Goal: Information Seeking & Learning: Learn about a topic

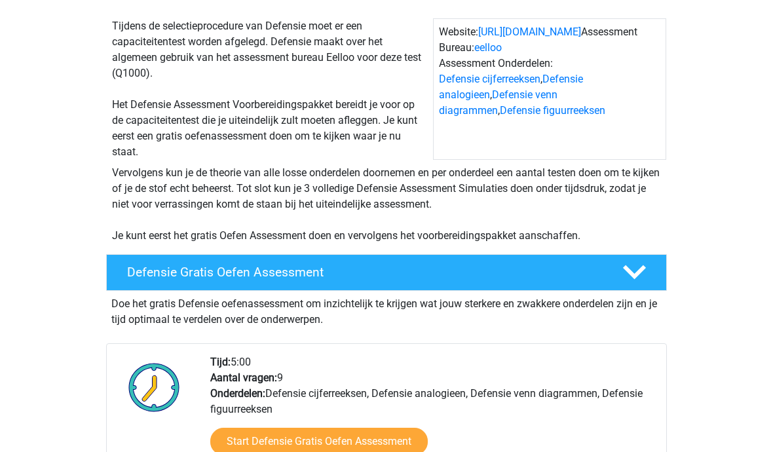
scroll to position [122, 0]
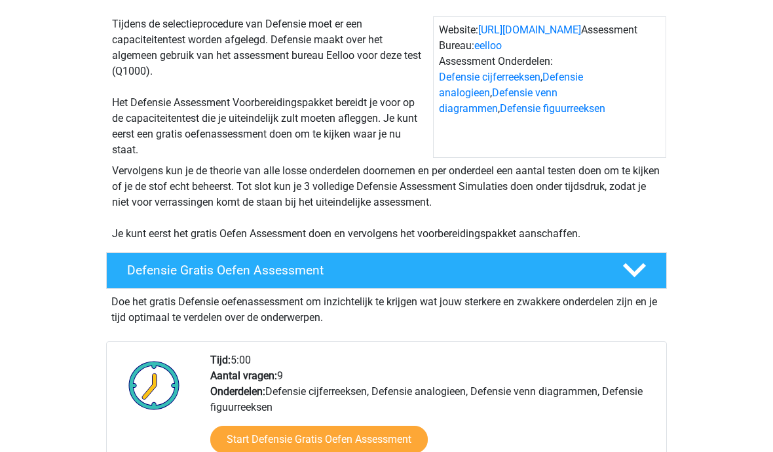
click at [356, 437] on link "Start Defensie Gratis Oefen Assessment" at bounding box center [319, 440] width 218 height 28
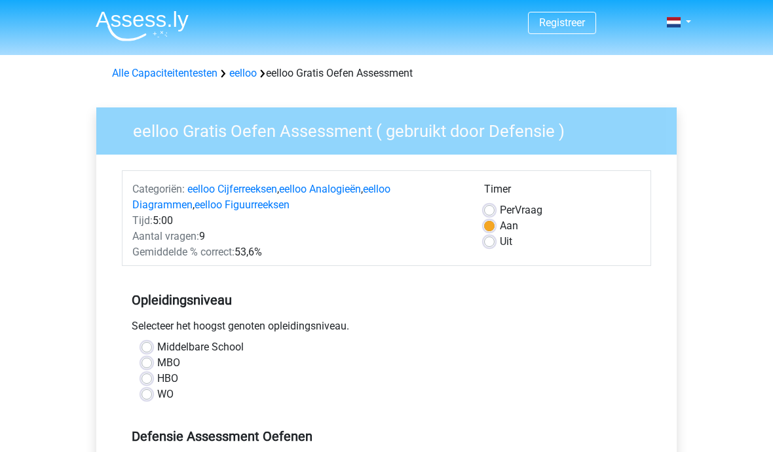
click at [157, 376] on label "HBO" at bounding box center [167, 379] width 21 height 16
click at [151, 376] on input "HBO" at bounding box center [147, 377] width 10 height 13
radio input "true"
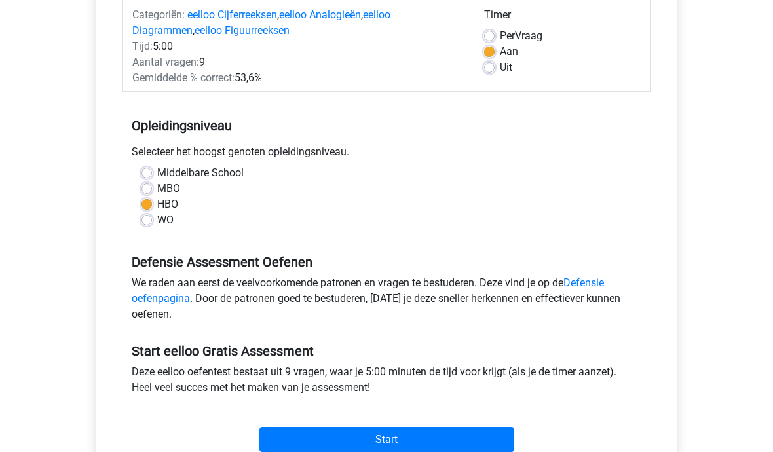
scroll to position [175, 0]
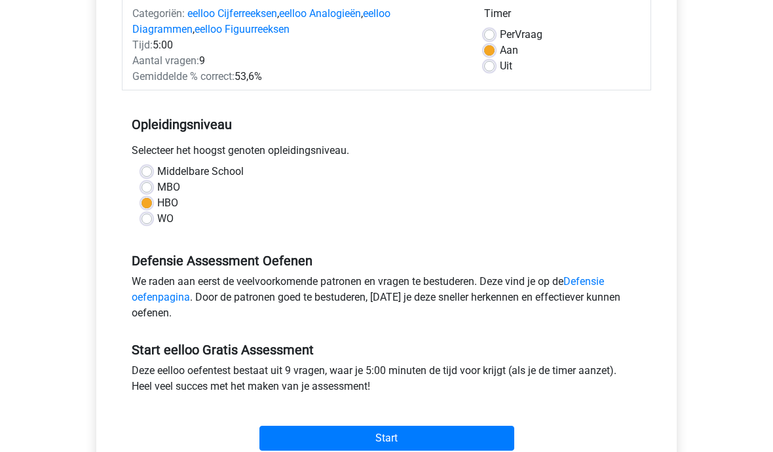
click at [395, 431] on input "Start" at bounding box center [386, 439] width 255 height 25
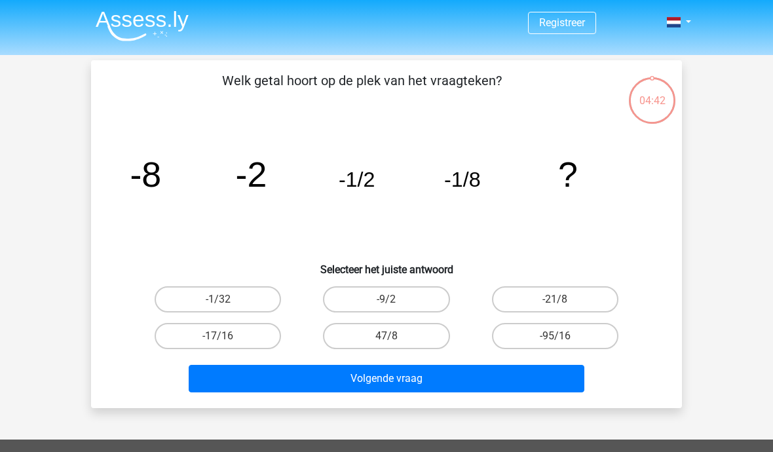
click at [246, 299] on label "-1/32" at bounding box center [218, 299] width 126 height 26
click at [227, 299] on input "-1/32" at bounding box center [222, 303] width 9 height 9
radio input "true"
click at [394, 378] on button "Volgende vraag" at bounding box center [387, 379] width 396 height 28
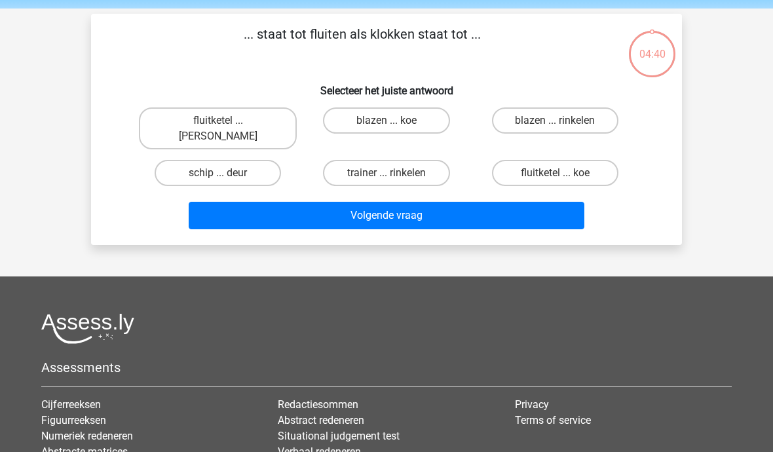
scroll to position [60, 0]
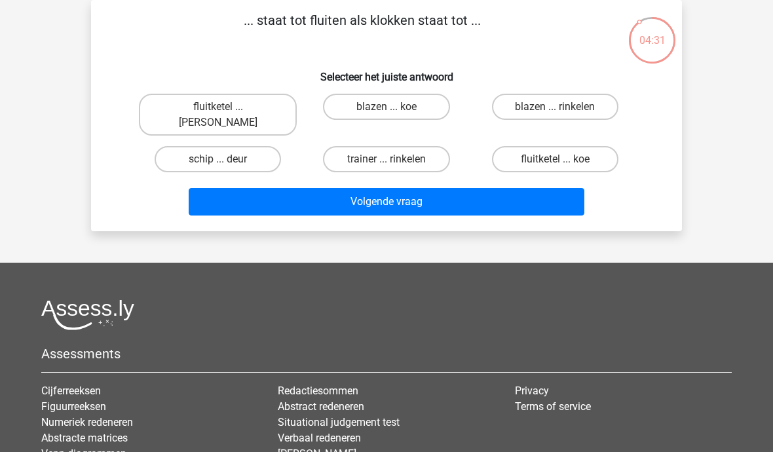
click at [220, 104] on label "fluitketel ... luiden" at bounding box center [218, 115] width 158 height 42
click at [220, 107] on input "fluitketel ... luiden" at bounding box center [222, 111] width 9 height 9
radio input "true"
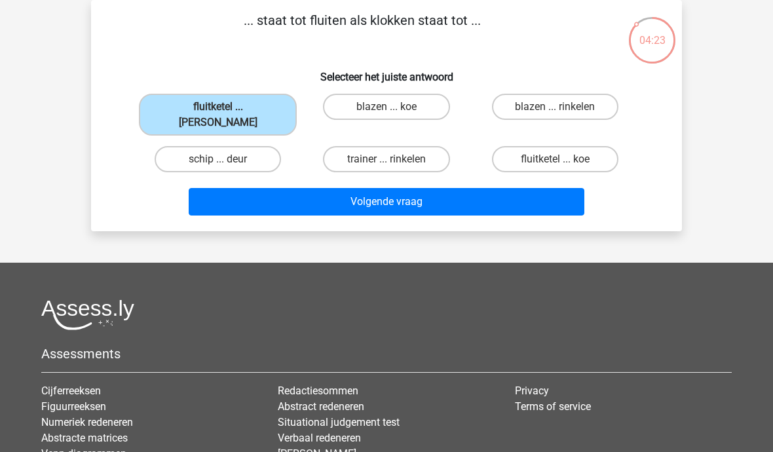
click at [394, 188] on button "Volgende vraag" at bounding box center [387, 202] width 396 height 28
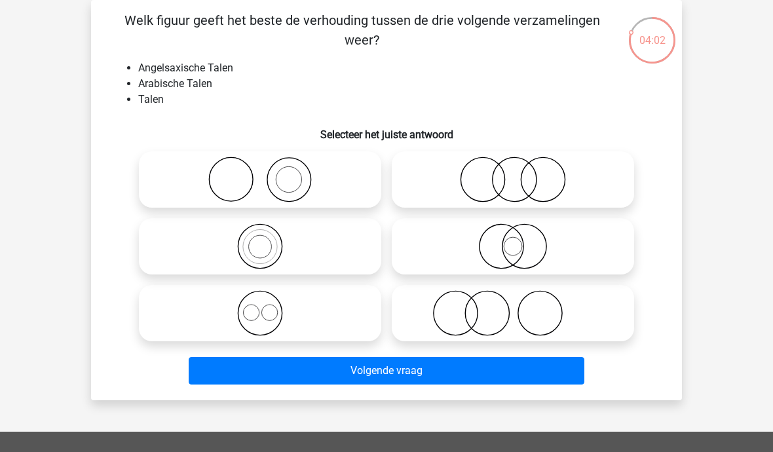
click at [531, 174] on icon at bounding box center [513, 180] width 232 height 46
click at [522, 173] on input "radio" at bounding box center [517, 168] width 9 height 9
radio input "true"
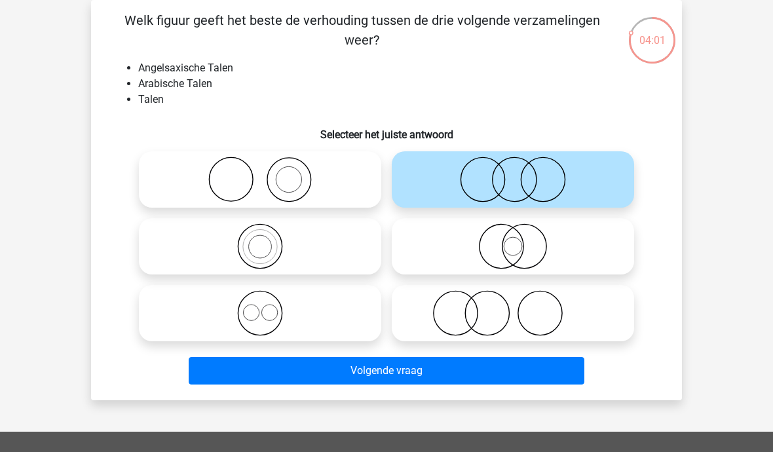
click at [399, 374] on button "Volgende vraag" at bounding box center [387, 371] width 396 height 28
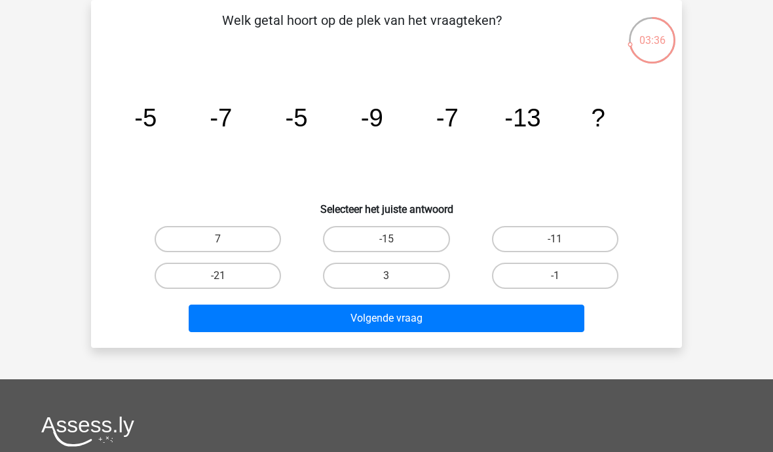
click at [399, 239] on label "-15" at bounding box center [386, 239] width 126 height 26
click at [395, 239] on input "-15" at bounding box center [391, 243] width 9 height 9
radio input "true"
click at [403, 315] on button "Volgende vraag" at bounding box center [387, 319] width 396 height 28
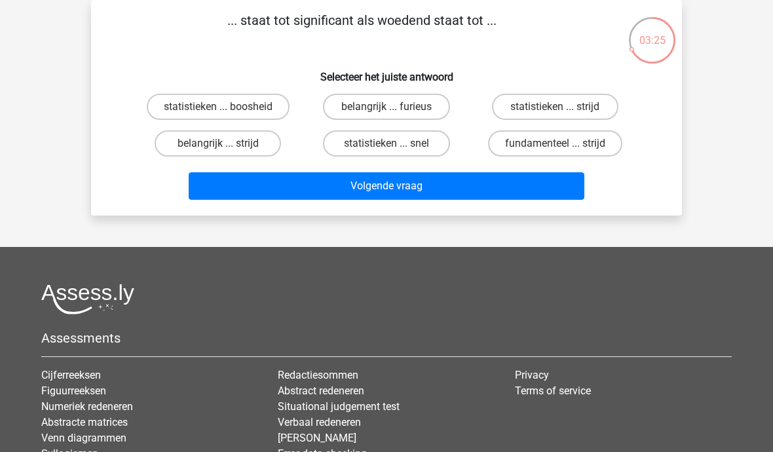
click at [400, 105] on label "belangrijk ... furieus" at bounding box center [386, 107] width 126 height 26
click at [395, 107] on input "belangrijk ... furieus" at bounding box center [391, 111] width 9 height 9
radio input "true"
click at [397, 187] on button "Volgende vraag" at bounding box center [387, 186] width 396 height 28
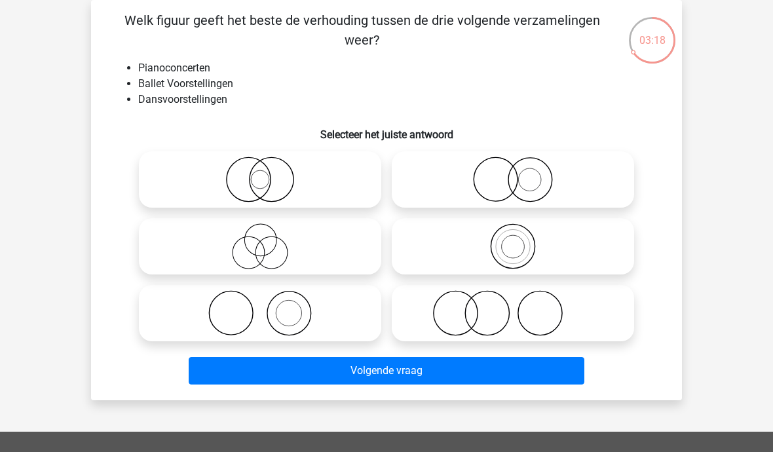
click at [268, 242] on icon at bounding box center [260, 246] width 232 height 46
click at [268, 240] on input "radio" at bounding box center [264, 235] width 9 height 9
radio input "true"
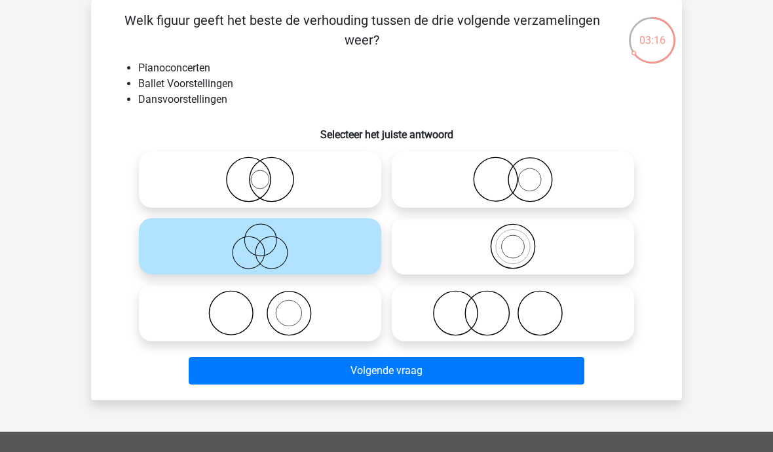
click at [415, 366] on button "Volgende vraag" at bounding box center [387, 371] width 396 height 28
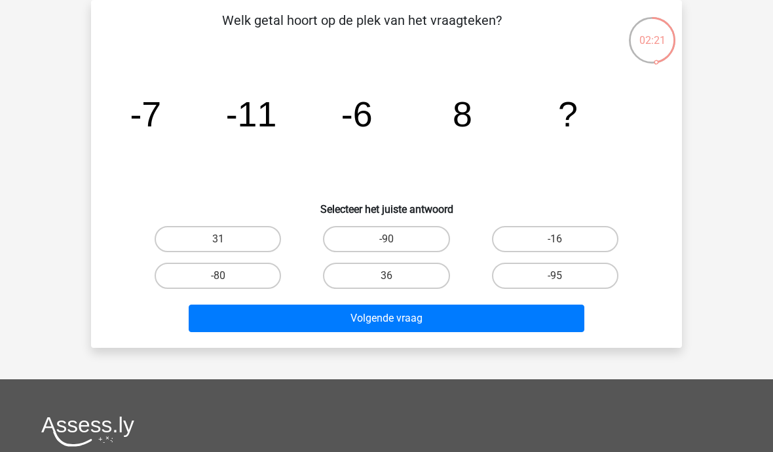
click at [401, 277] on label "36" at bounding box center [386, 276] width 126 height 26
click at [395, 277] on input "36" at bounding box center [391, 280] width 9 height 9
radio input "true"
click at [406, 316] on button "Volgende vraag" at bounding box center [387, 319] width 396 height 28
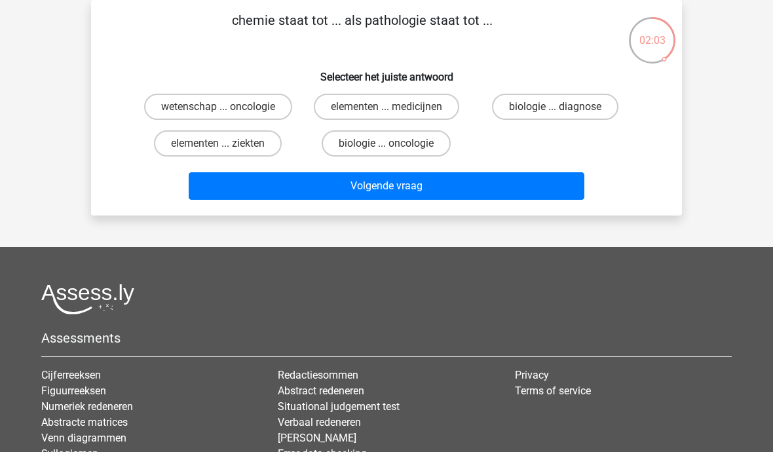
click at [559, 113] on input "biologie ... diagnose" at bounding box center [559, 111] width 9 height 9
radio input "true"
click at [391, 185] on button "Volgende vraag" at bounding box center [387, 186] width 396 height 28
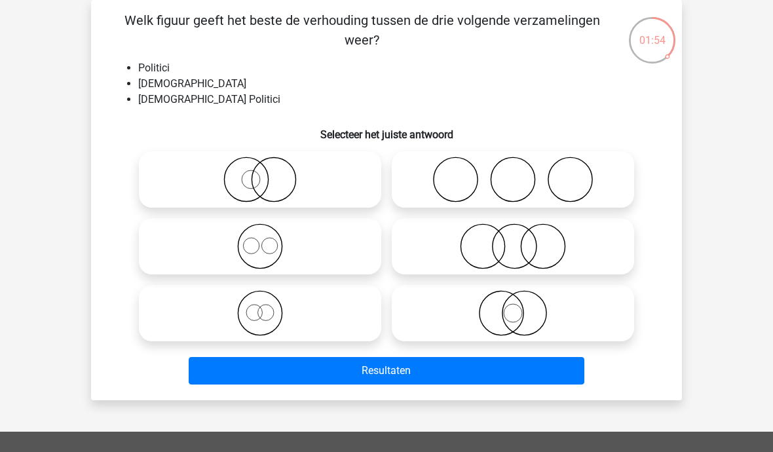
click at [516, 246] on icon at bounding box center [513, 246] width 232 height 46
click at [516, 240] on input "radio" at bounding box center [517, 235] width 9 height 9
radio input "true"
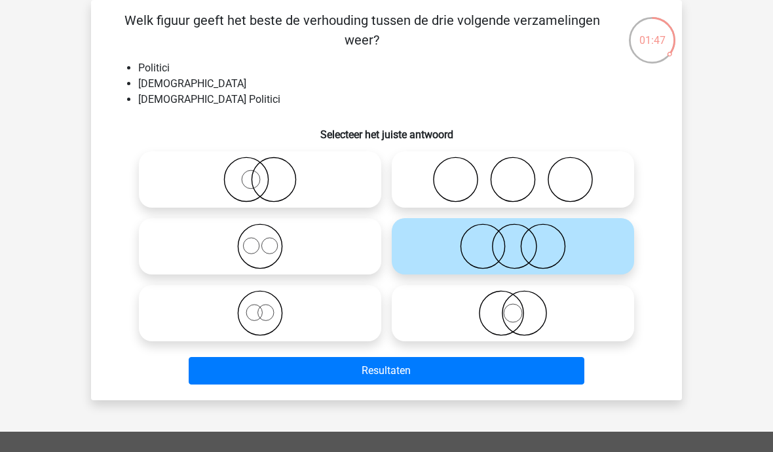
click at [398, 370] on button "Resultaten" at bounding box center [387, 371] width 396 height 28
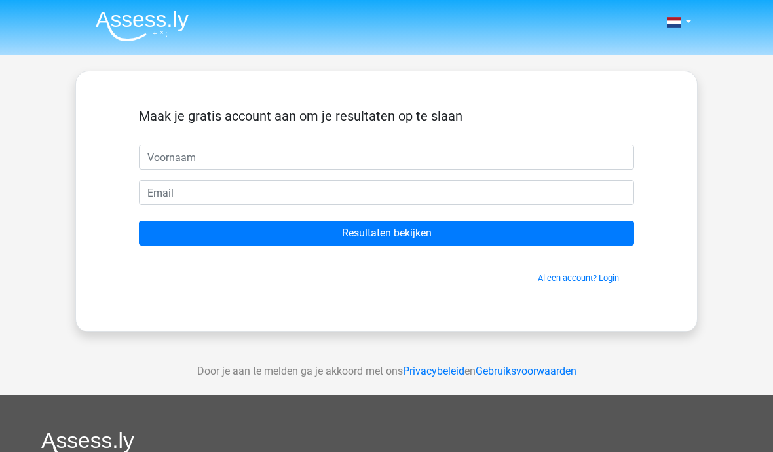
click at [196, 149] on input "text" at bounding box center [386, 157] width 495 height 25
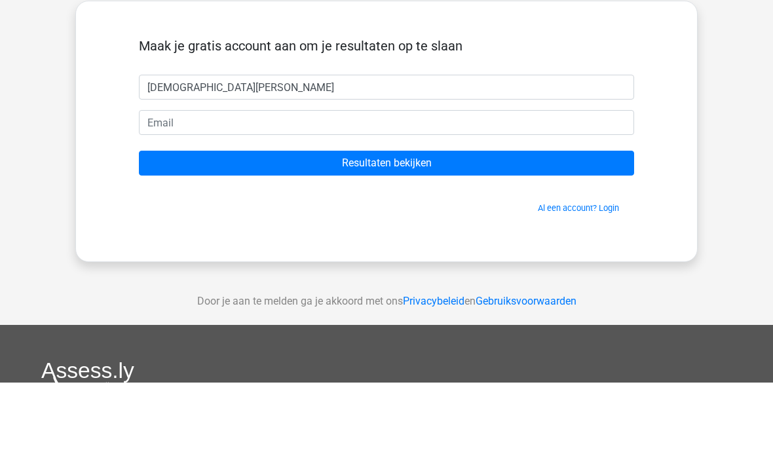
type input "Christian tanis"
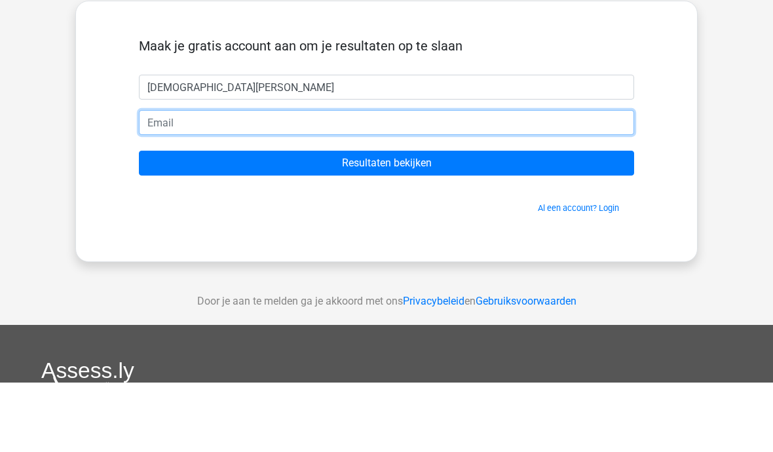
click at [239, 180] on input "email" at bounding box center [386, 192] width 495 height 25
type input "[EMAIL_ADDRESS][DOMAIN_NAME]"
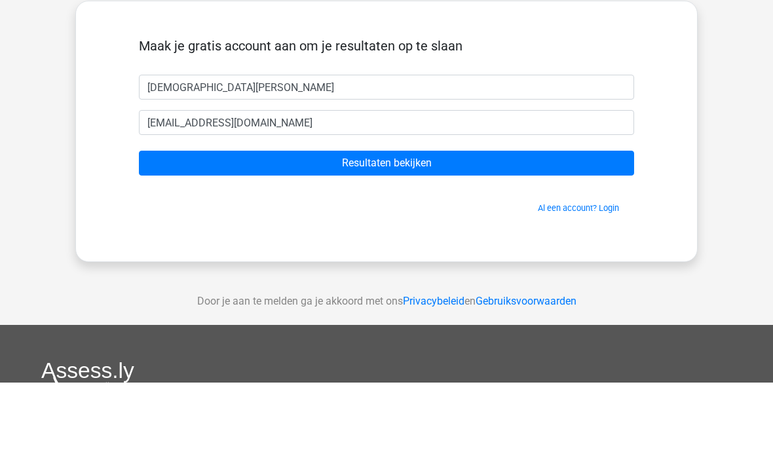
click at [410, 221] on input "Resultaten bekijken" at bounding box center [386, 233] width 495 height 25
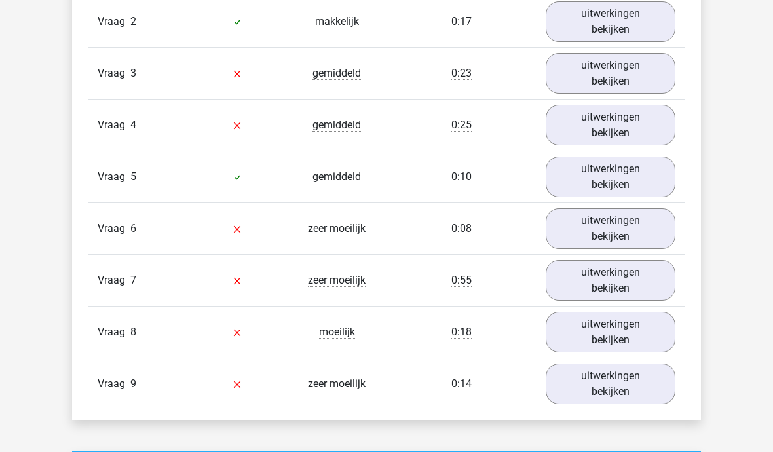
scroll to position [1545, 0]
click at [626, 219] on link "uitwerkingen bekijken" at bounding box center [611, 228] width 130 height 41
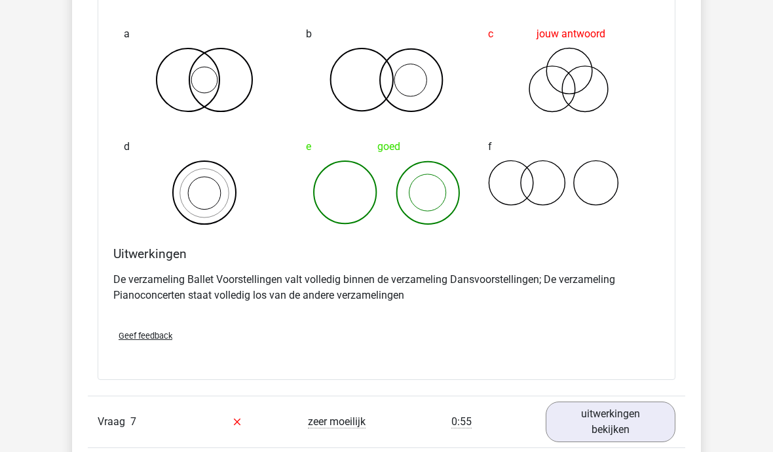
scroll to position [1913, 0]
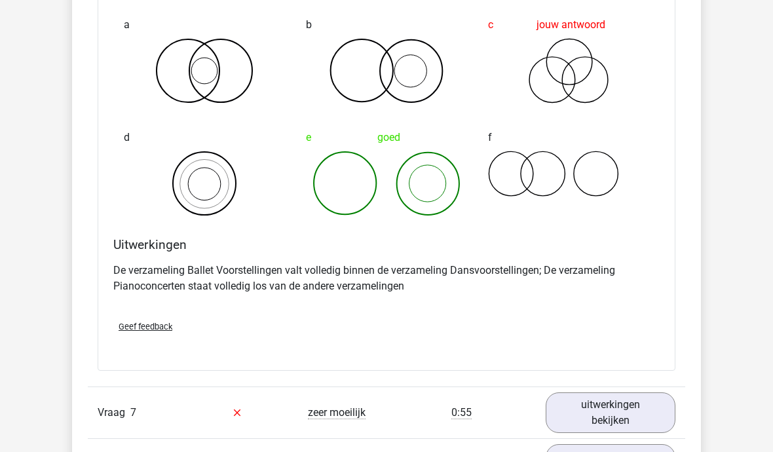
click at [619, 401] on link "uitwerkingen bekijken" at bounding box center [611, 413] width 130 height 41
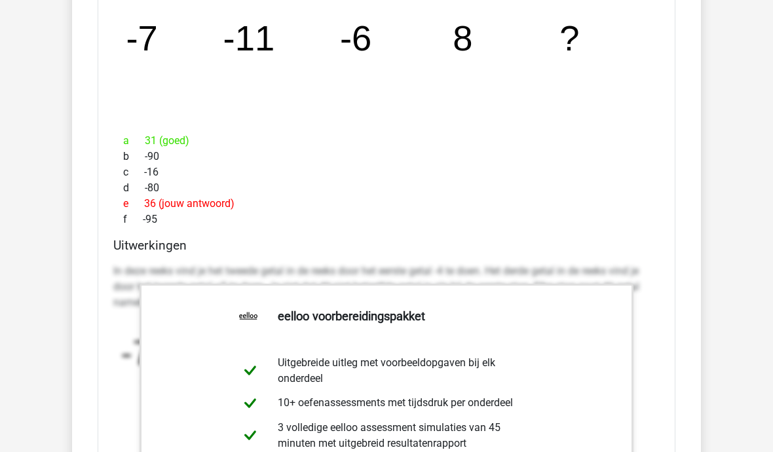
scroll to position [2410, 0]
click at [102, 276] on div "Welk getal hoort op de plek van het vraagteken? image/svg+xml -7 -11 -6 8 ? a 3…" at bounding box center [387, 335] width 578 height 756
click at [628, 219] on div "a 31 (goed) b -90 c -16 d -80 e 36 (jouw antwoord) f -95" at bounding box center [386, 180] width 547 height 105
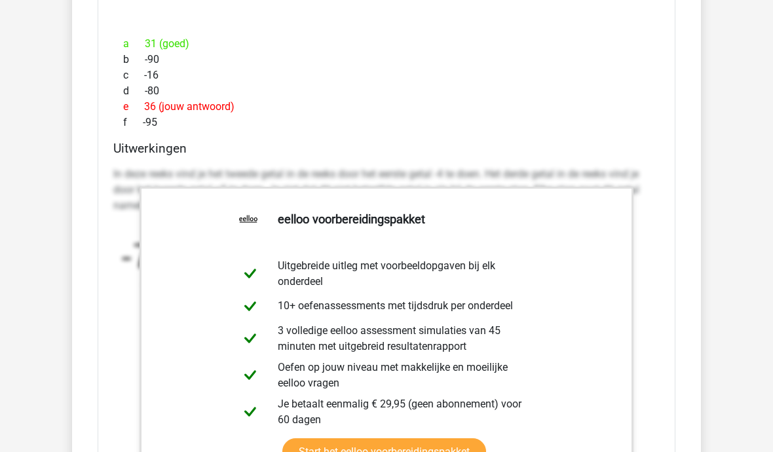
scroll to position [2508, 0]
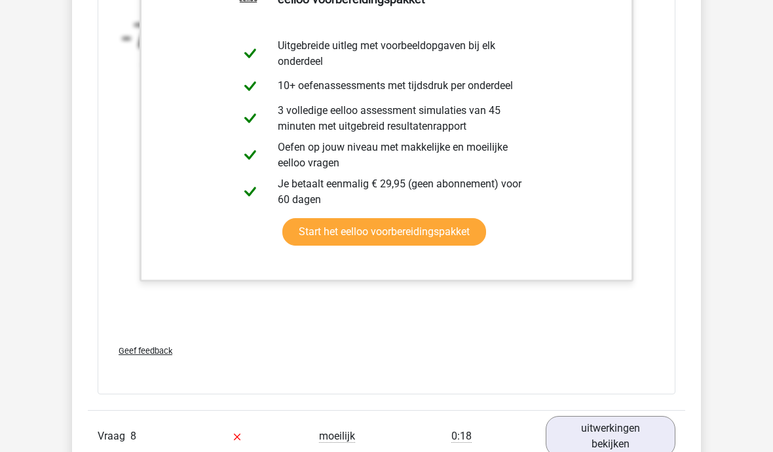
click at [605, 425] on link "uitwerkingen bekijken" at bounding box center [611, 437] width 130 height 41
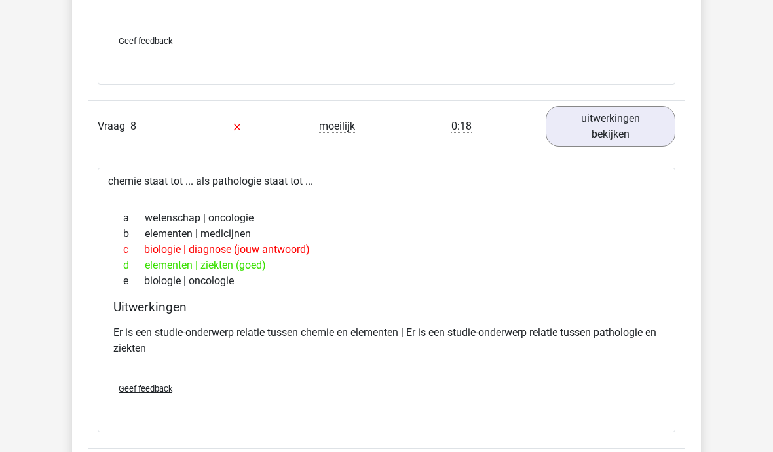
scroll to position [3039, 0]
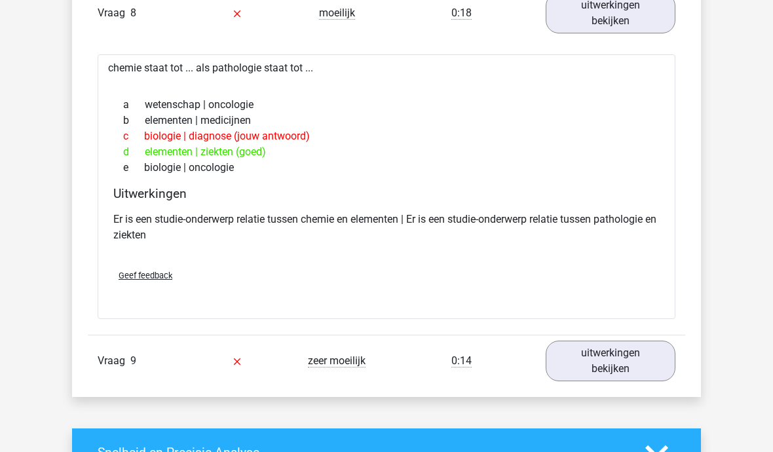
click at [613, 353] on link "uitwerkingen bekijken" at bounding box center [611, 361] width 130 height 41
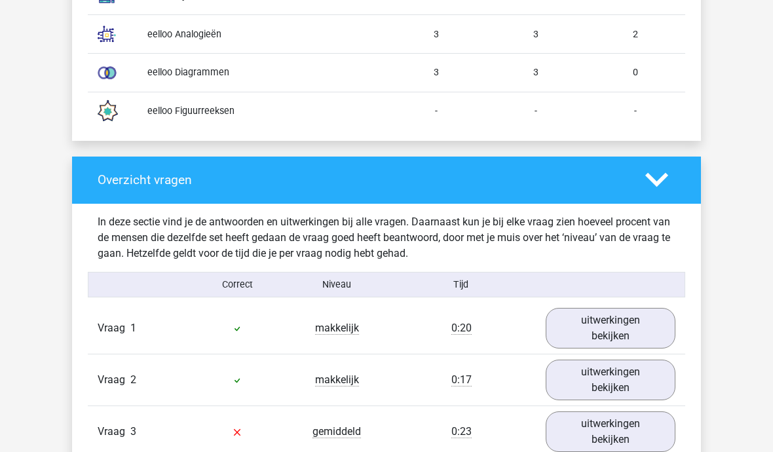
scroll to position [1187, 0]
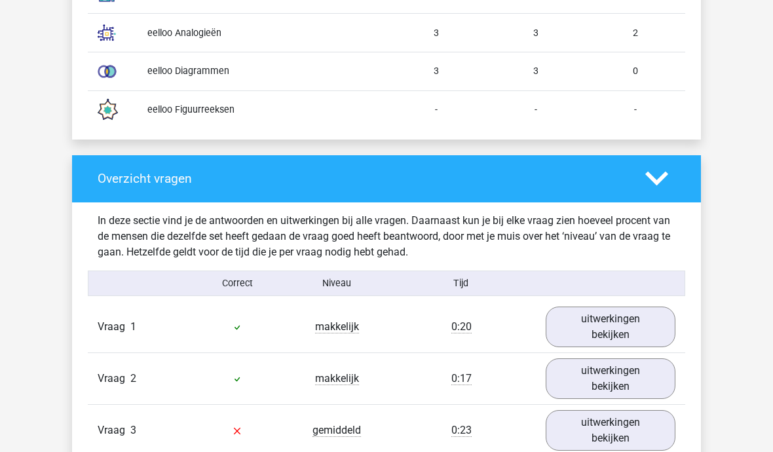
click at [644, 315] on link "uitwerkingen bekijken" at bounding box center [611, 327] width 130 height 41
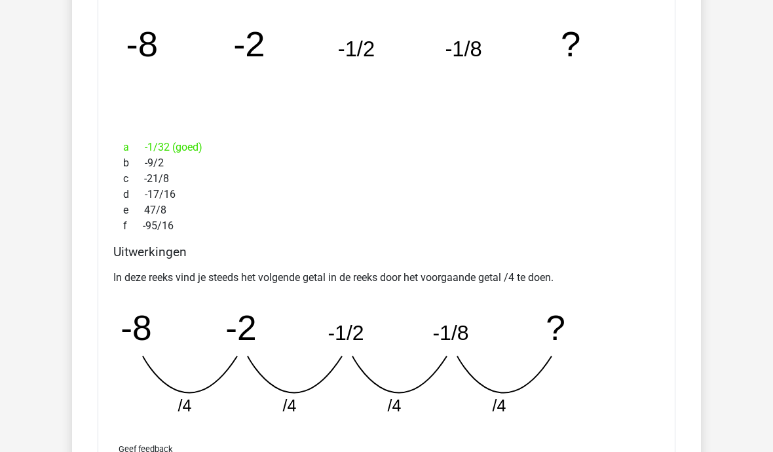
scroll to position [1601, 0]
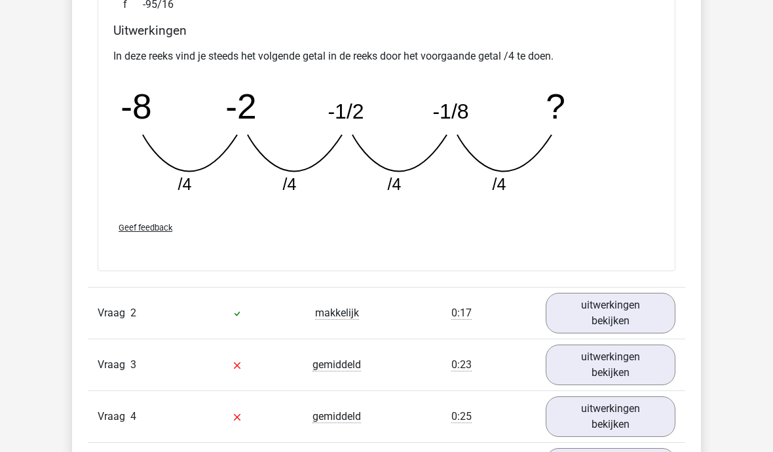
click at [638, 299] on link "uitwerkingen bekijken" at bounding box center [611, 313] width 130 height 41
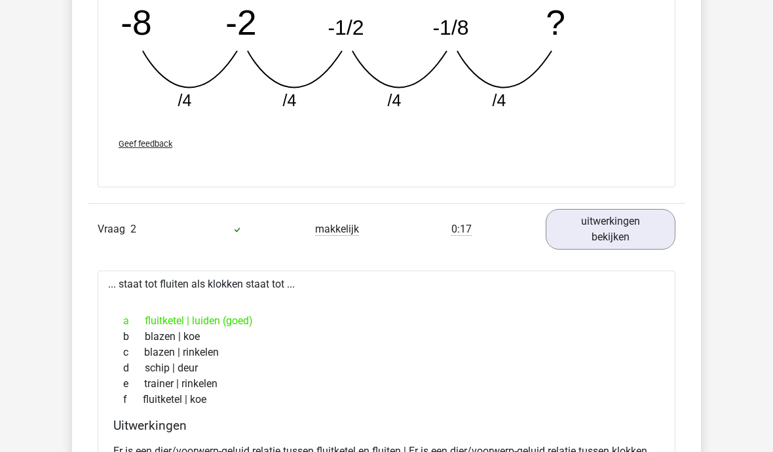
scroll to position [1898, 0]
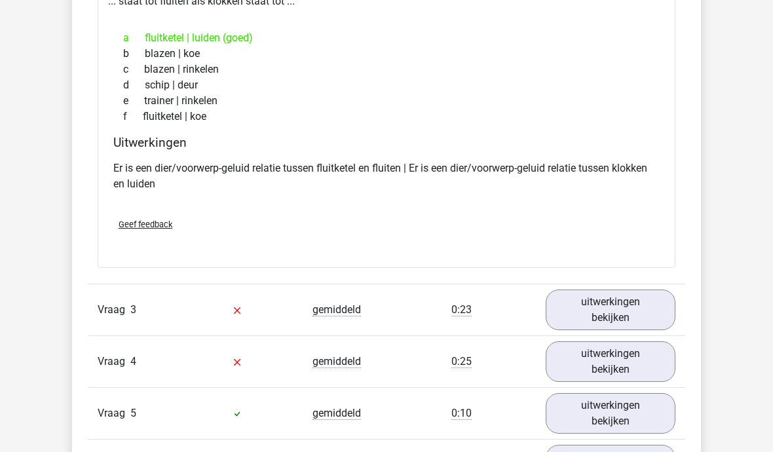
click at [628, 301] on link "uitwerkingen bekijken" at bounding box center [611, 310] width 130 height 41
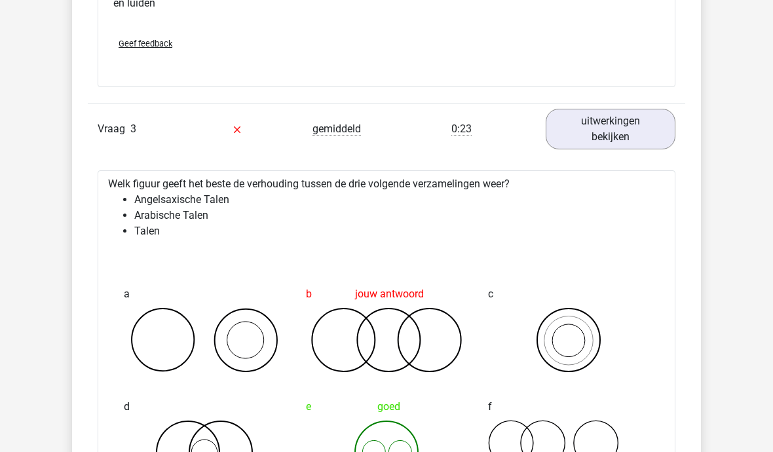
scroll to position [2365, 0]
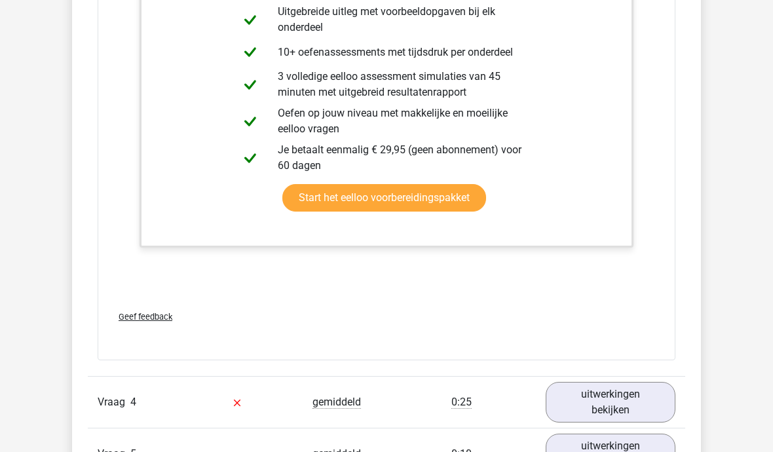
click at [631, 390] on link "uitwerkingen bekijken" at bounding box center [611, 402] width 130 height 41
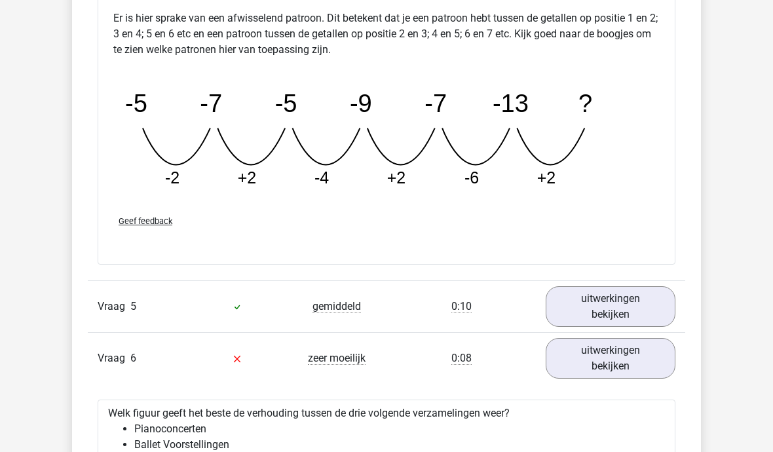
scroll to position [3723, 0]
click at [644, 296] on link "uitwerkingen bekijken" at bounding box center [611, 306] width 130 height 41
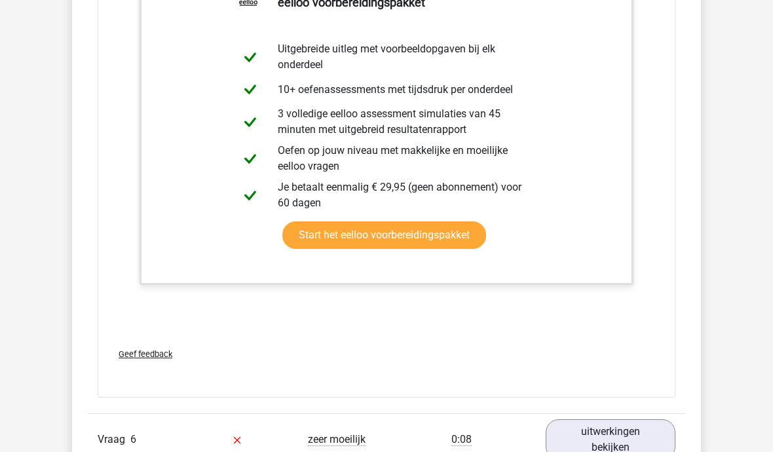
scroll to position [4318, 0]
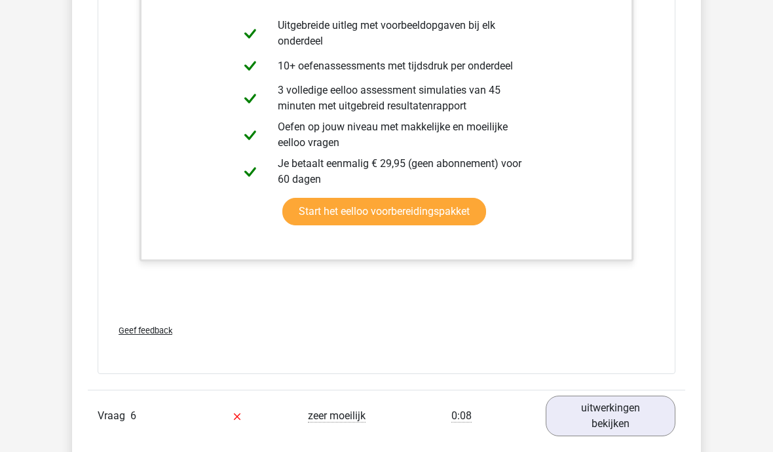
click at [631, 404] on link "uitwerkingen bekijken" at bounding box center [611, 416] width 130 height 41
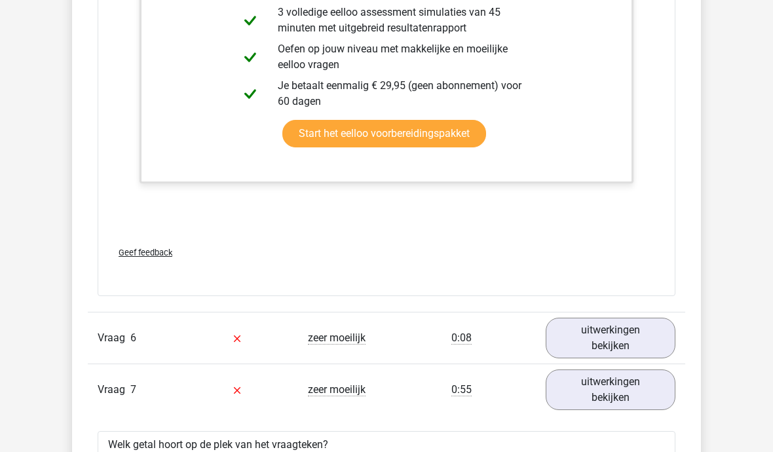
scroll to position [4375, 0]
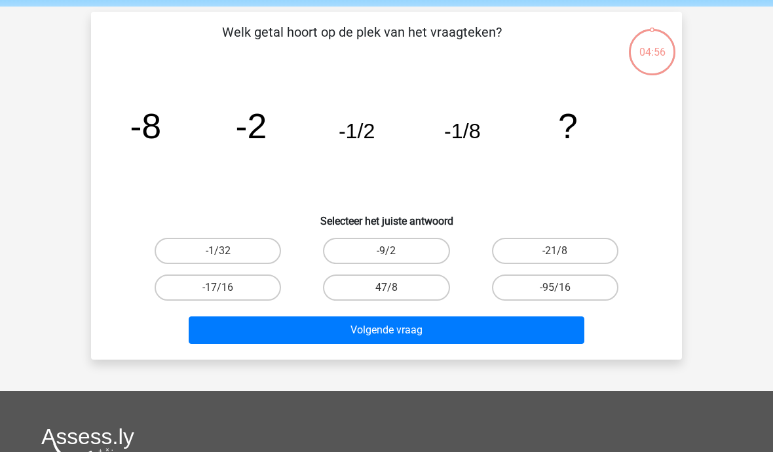
scroll to position [49, 0]
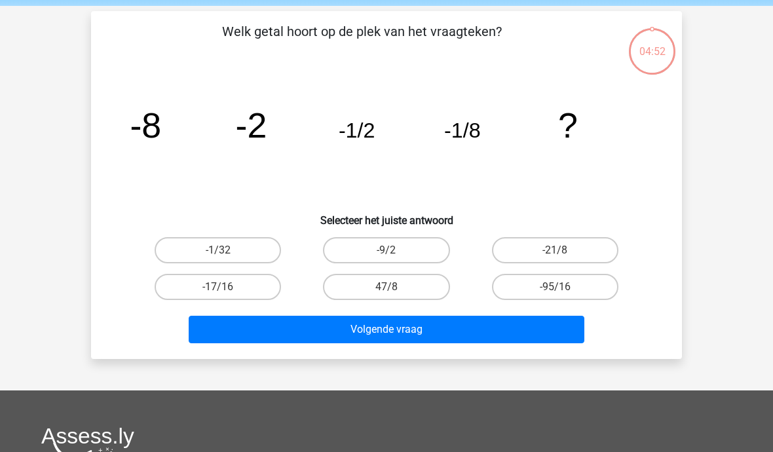
click at [242, 245] on label "-1/32" at bounding box center [218, 250] width 126 height 26
click at [227, 250] on input "-1/32" at bounding box center [222, 254] width 9 height 9
radio input "true"
click at [376, 333] on button "Volgende vraag" at bounding box center [387, 330] width 396 height 28
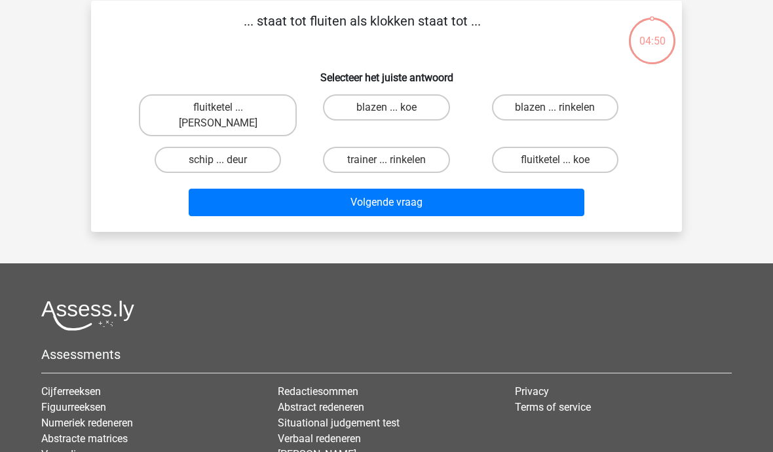
scroll to position [60, 0]
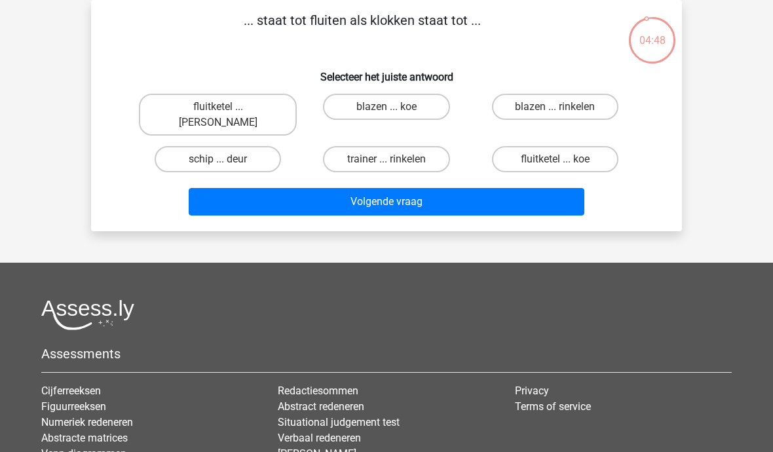
click at [240, 104] on label "fluitketel ... luiden" at bounding box center [218, 115] width 158 height 42
click at [227, 107] on input "fluitketel ... luiden" at bounding box center [222, 111] width 9 height 9
radio input "true"
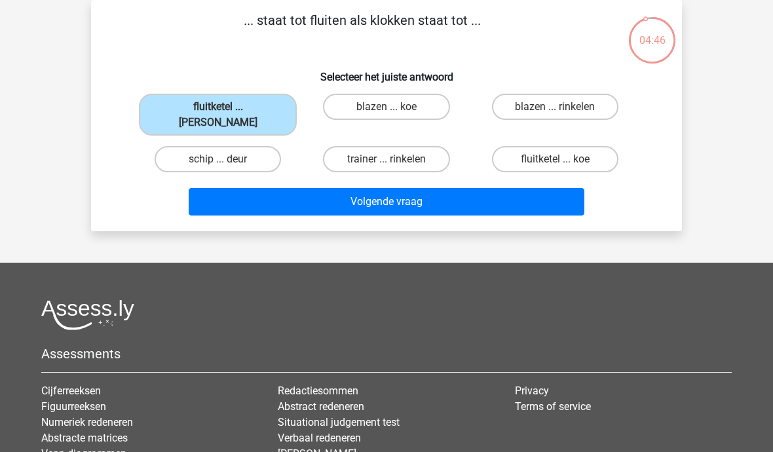
click at [390, 188] on button "Volgende vraag" at bounding box center [387, 202] width 396 height 28
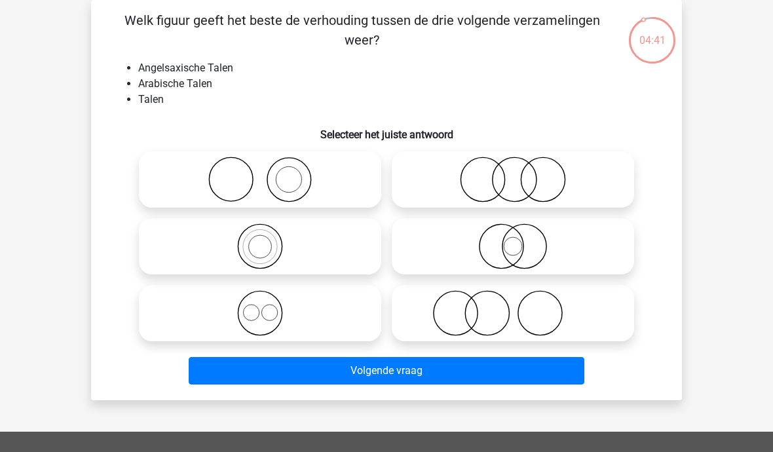
click at [265, 318] on icon at bounding box center [260, 313] width 232 height 46
click at [265, 307] on input "radio" at bounding box center [264, 302] width 9 height 9
radio input "true"
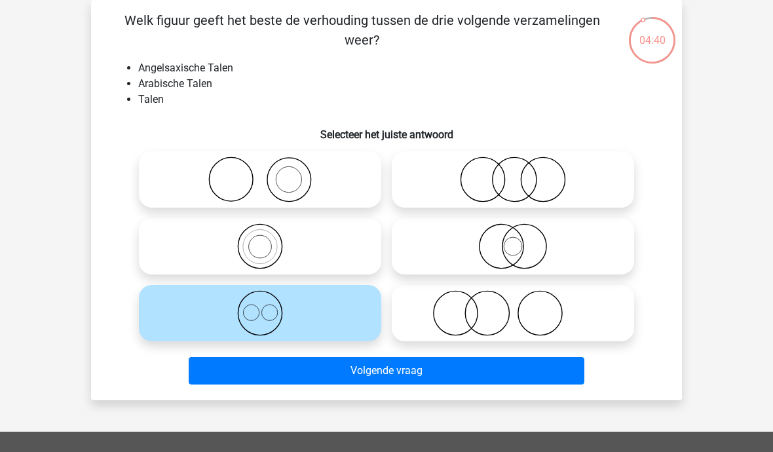
click at [440, 376] on button "Volgende vraag" at bounding box center [387, 371] width 396 height 28
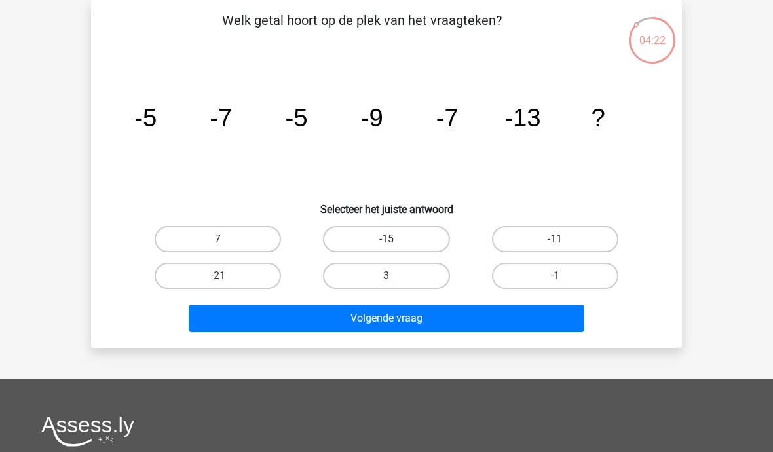
click at [406, 244] on label "-15" at bounding box center [386, 239] width 126 height 26
click at [395, 244] on input "-15" at bounding box center [391, 243] width 9 height 9
radio input "true"
click at [428, 328] on button "Volgende vraag" at bounding box center [387, 319] width 396 height 28
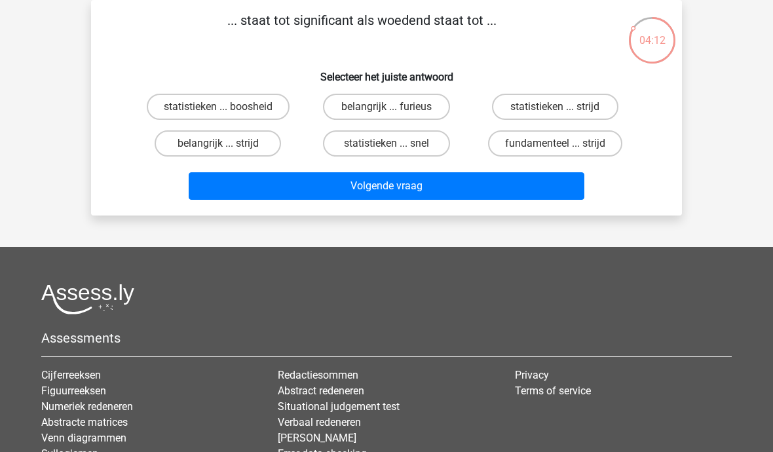
click at [389, 106] on label "belangrijk ... furieus" at bounding box center [386, 107] width 126 height 26
click at [389, 107] on input "belangrijk ... furieus" at bounding box center [391, 111] width 9 height 9
radio input "true"
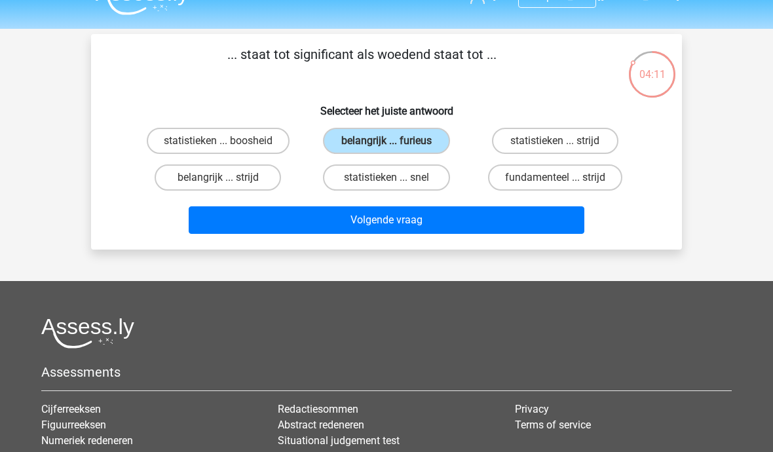
scroll to position [10, 0]
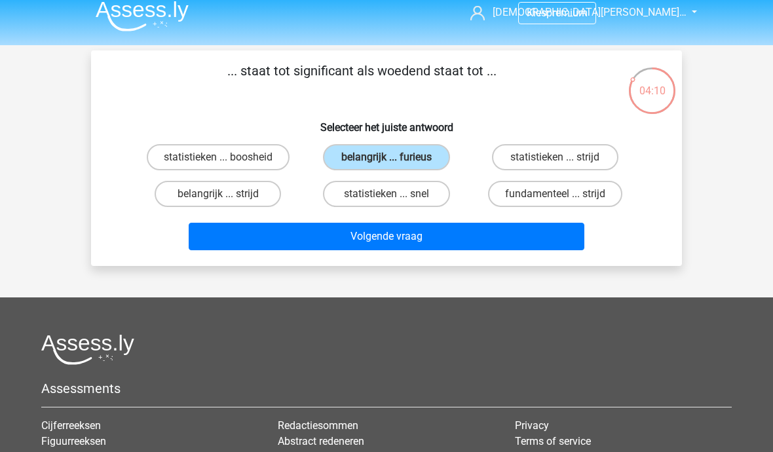
click at [365, 246] on button "Volgende vraag" at bounding box center [387, 237] width 396 height 28
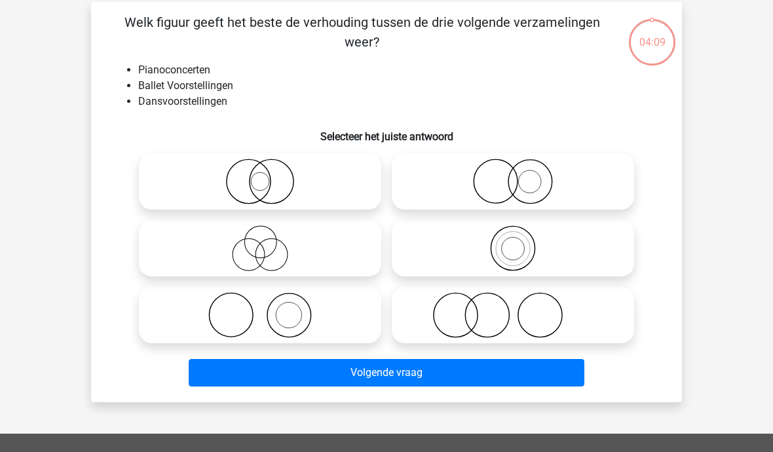
scroll to position [60, 0]
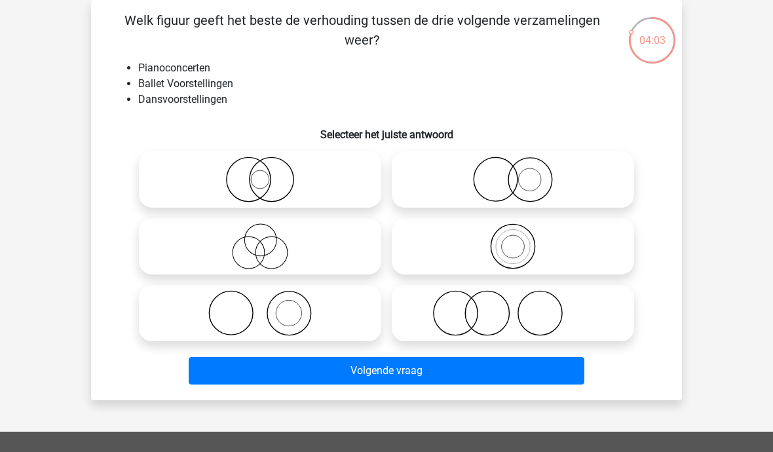
click at [294, 307] on icon at bounding box center [260, 313] width 232 height 46
click at [269, 307] on input "radio" at bounding box center [264, 302] width 9 height 9
radio input "true"
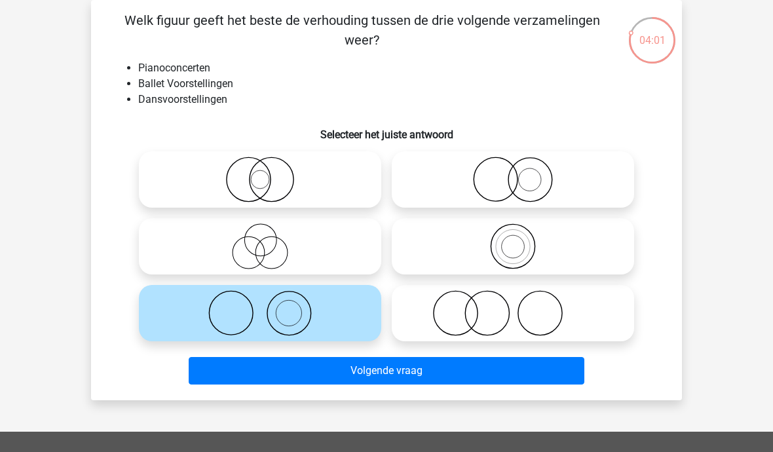
click at [383, 373] on button "Volgende vraag" at bounding box center [387, 371] width 396 height 28
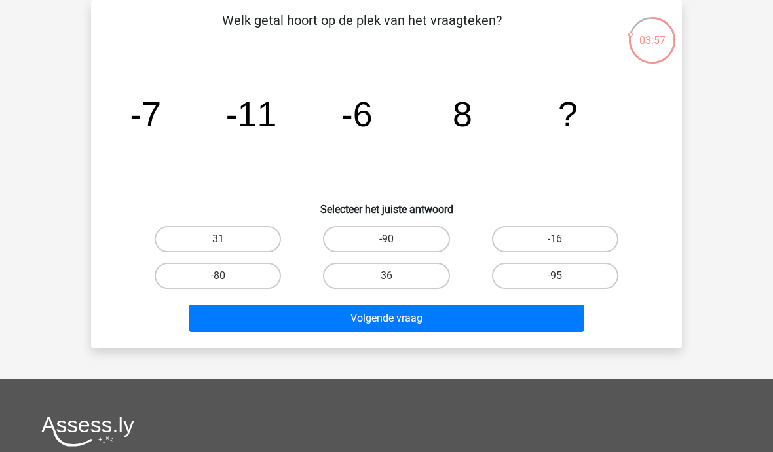
click at [231, 240] on label "31" at bounding box center [218, 239] width 126 height 26
click at [227, 240] on input "31" at bounding box center [222, 243] width 9 height 9
radio input "true"
click at [382, 318] on button "Volgende vraag" at bounding box center [387, 319] width 396 height 28
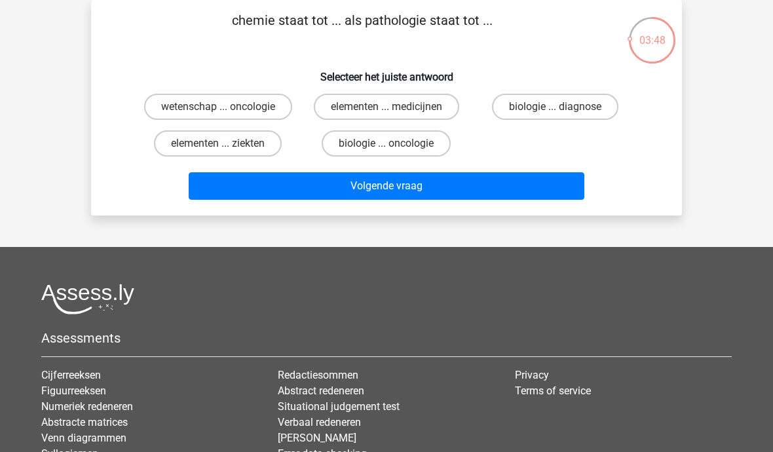
click at [238, 138] on label "elementen ... ziekten" at bounding box center [218, 143] width 128 height 26
click at [227, 144] on input "elementen ... ziekten" at bounding box center [222, 148] width 9 height 9
radio input "true"
click at [369, 188] on button "Volgende vraag" at bounding box center [387, 186] width 396 height 28
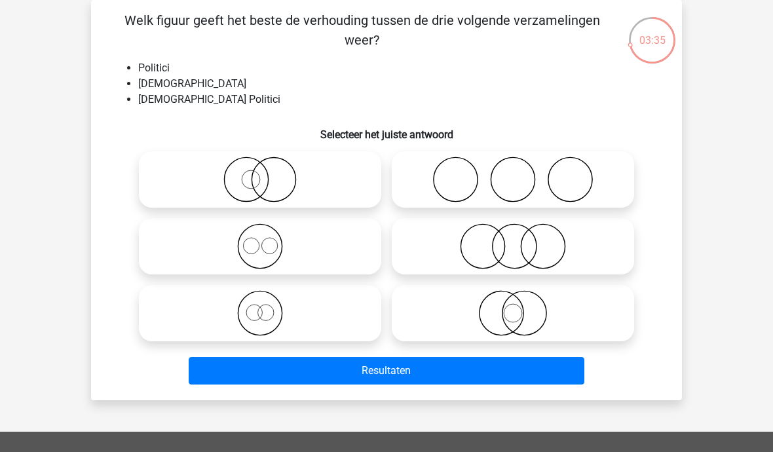
click at [519, 315] on icon at bounding box center [513, 313] width 232 height 46
click at [519, 307] on input "radio" at bounding box center [517, 302] width 9 height 9
radio input "true"
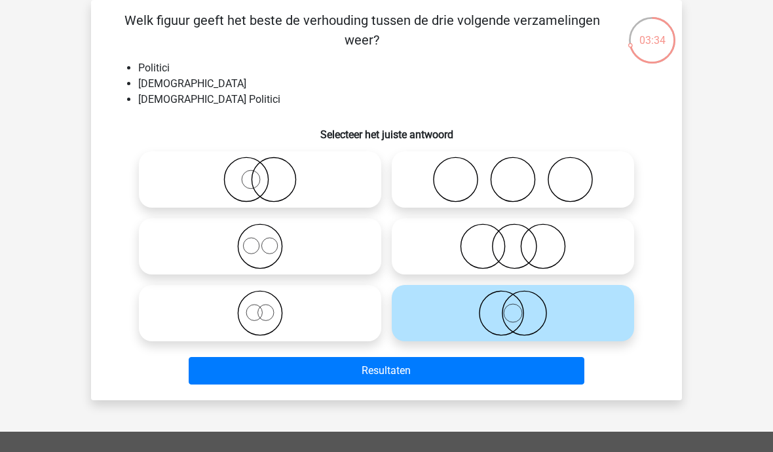
click at [474, 375] on button "Resultaten" at bounding box center [387, 371] width 396 height 28
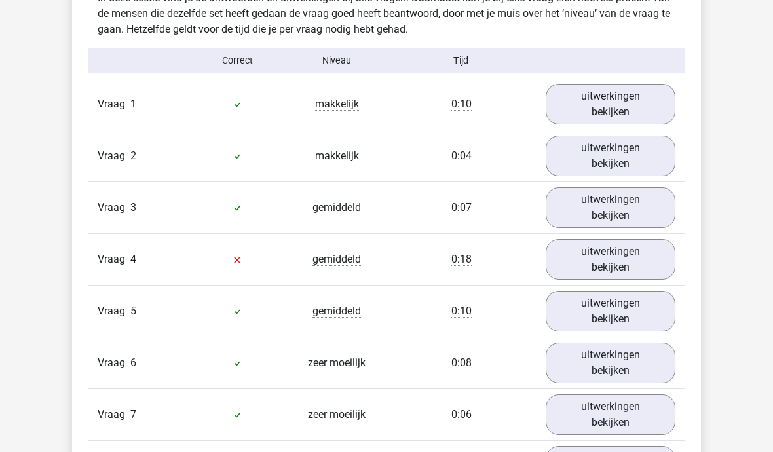
scroll to position [1410, 0]
click at [626, 248] on link "uitwerkingen bekijken" at bounding box center [611, 259] width 130 height 41
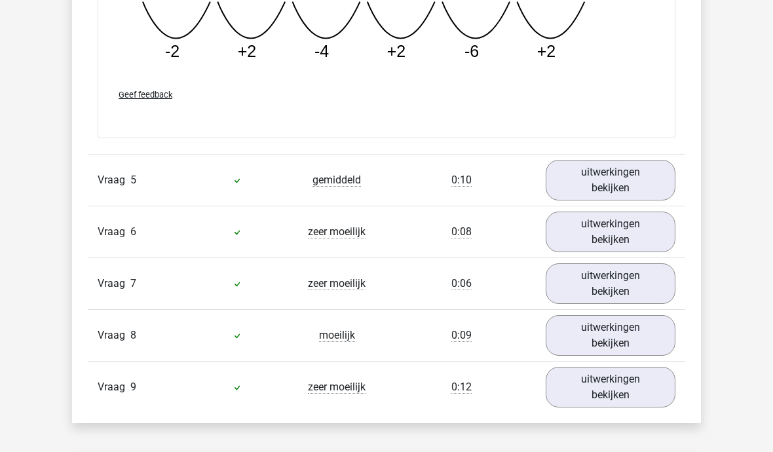
scroll to position [2137, 0]
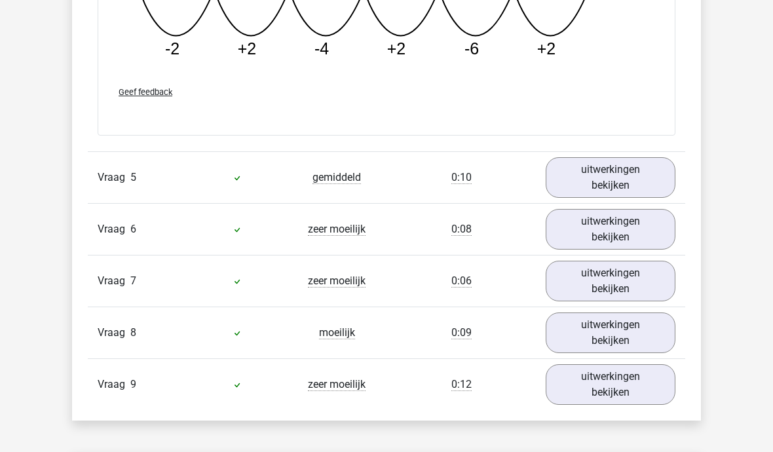
click at [623, 375] on link "uitwerkingen bekijken" at bounding box center [611, 384] width 130 height 41
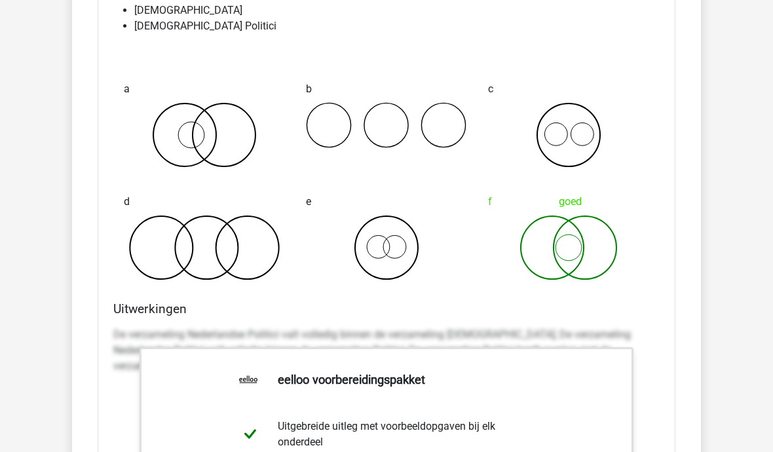
scroll to position [2592, 0]
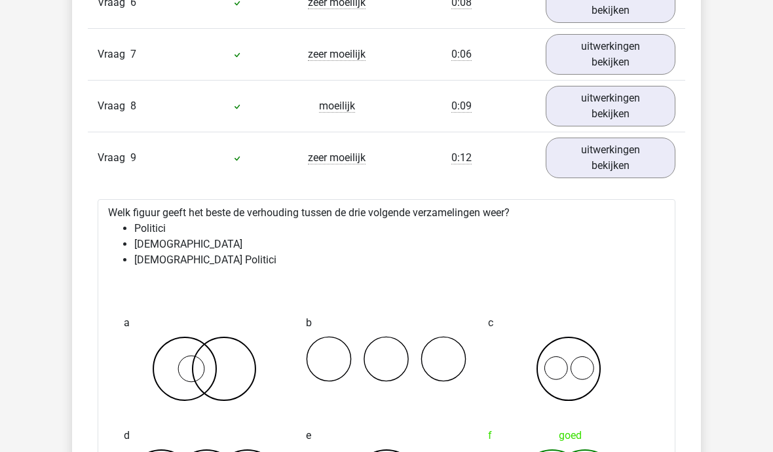
scroll to position [2318, 0]
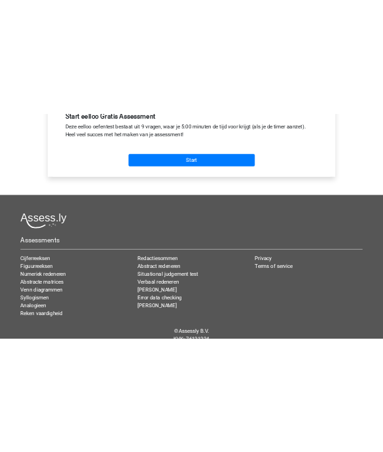
scroll to position [761, 0]
